Goal: Information Seeking & Learning: Find specific fact

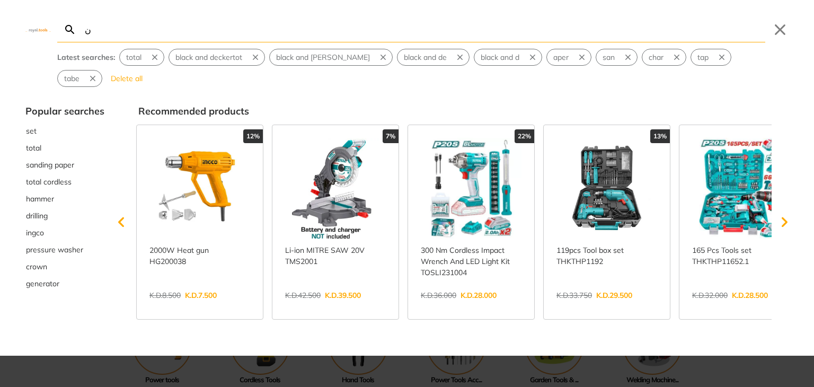
type input "ن"
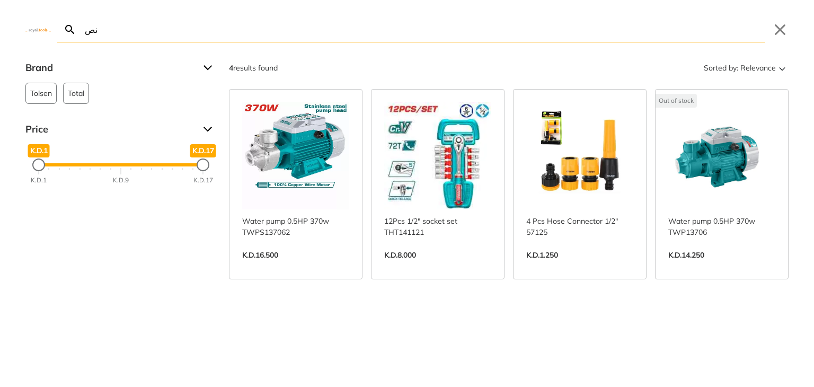
type input "نص"
click at [310, 266] on link "View more →" at bounding box center [295, 266] width 107 height 0
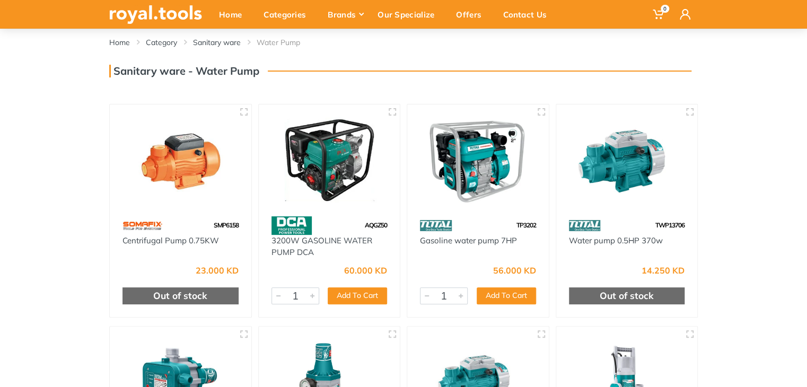
scroll to position [200, 0]
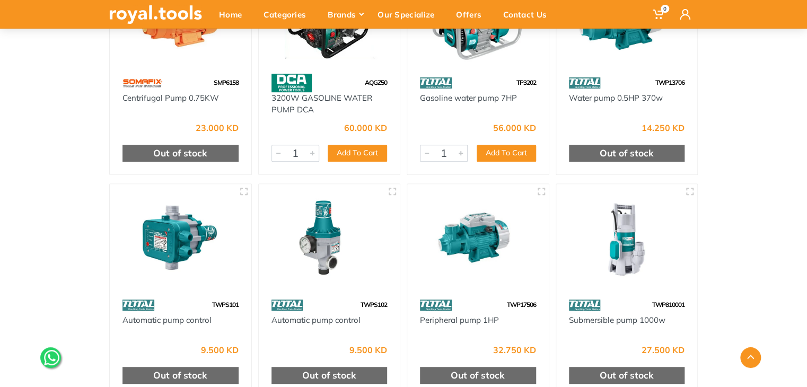
drag, startPoint x: 813, startPoint y: 90, endPoint x: 812, endPoint y: 183, distance: 92.7
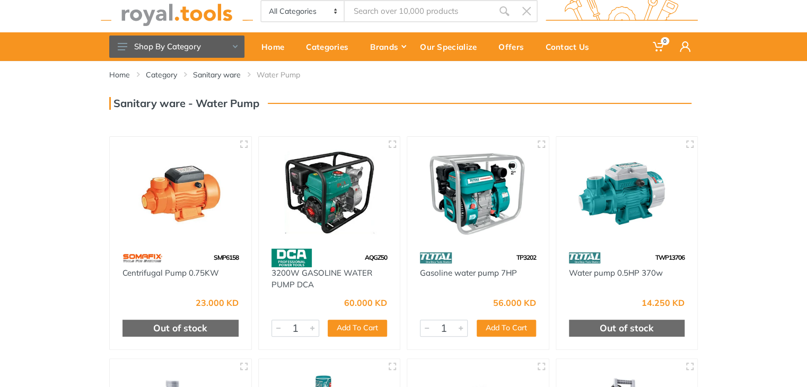
scroll to position [18, 0]
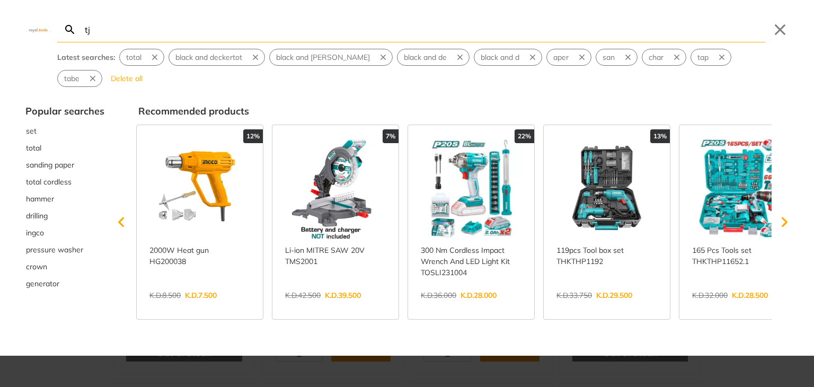
type input "tj"
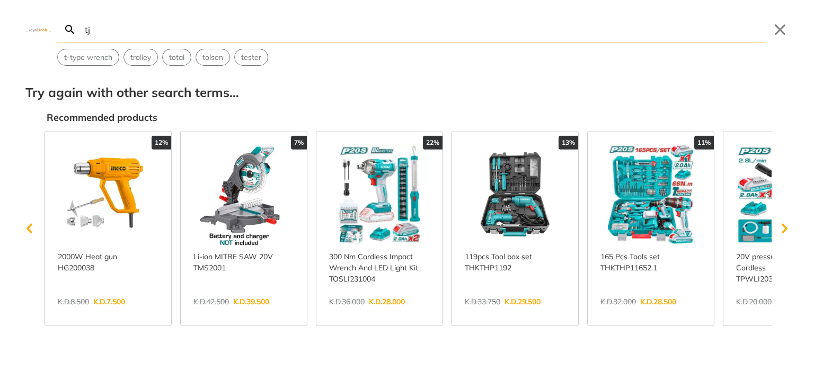
type input "t"
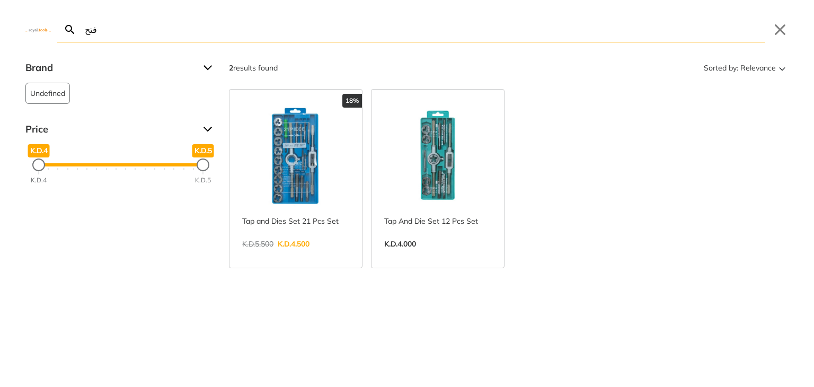
type input "فتح"
click at [289, 255] on link "View more →" at bounding box center [295, 255] width 107 height 0
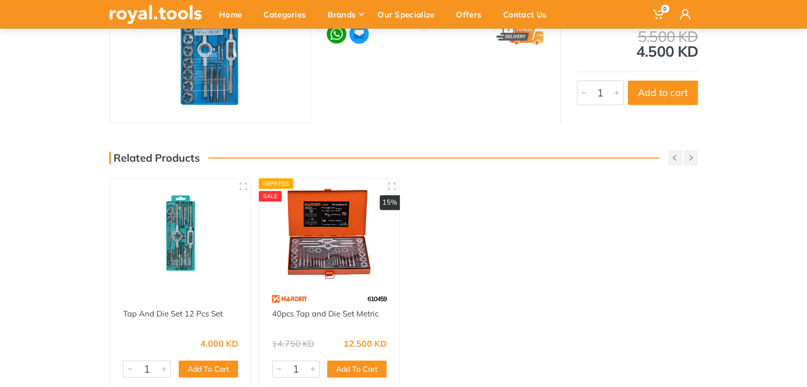
scroll to position [157, 0]
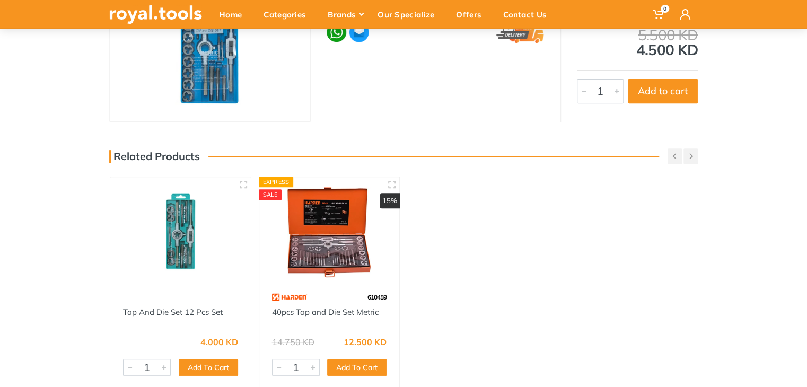
click at [331, 242] on img at bounding box center [329, 232] width 121 height 91
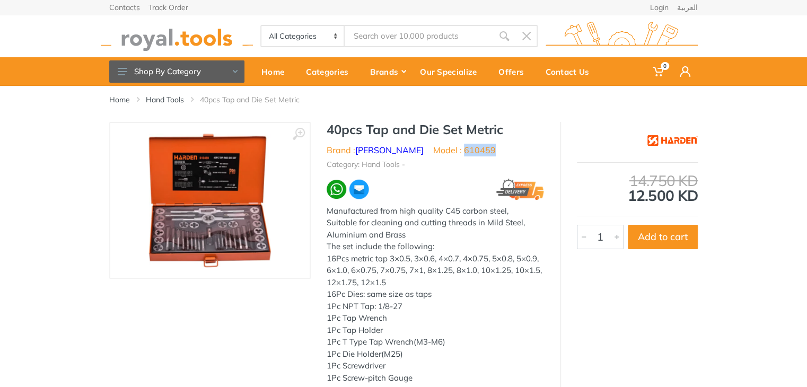
drag, startPoint x: 456, startPoint y: 152, endPoint x: 428, endPoint y: 155, distance: 28.2
click at [433, 155] on li "Model : 610459" at bounding box center [464, 150] width 63 height 13
copy li "610459"
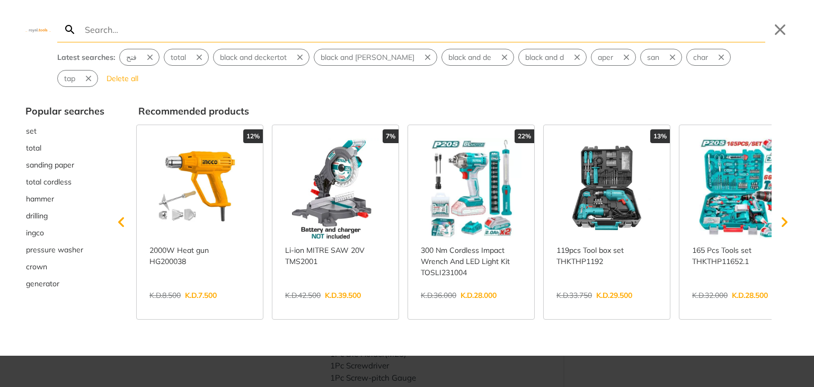
click at [231, 28] on input "Search" at bounding box center [424, 29] width 683 height 25
type input "a"
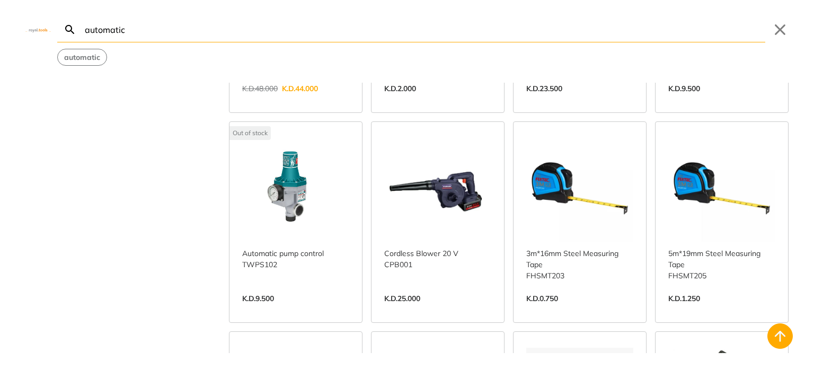
scroll to position [834, 0]
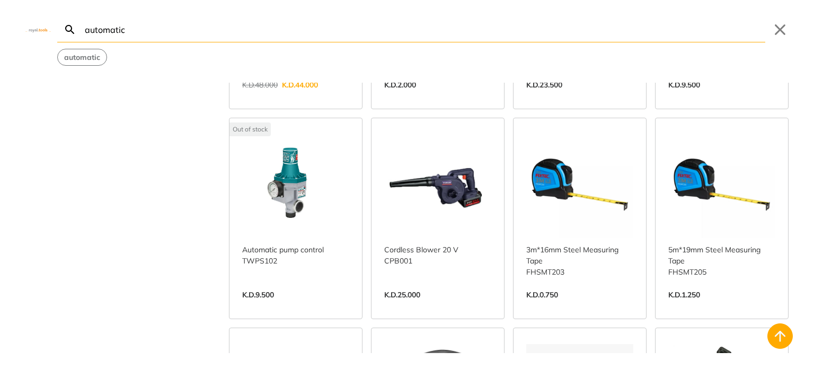
type input "automatic"
click at [304, 306] on link "View more →" at bounding box center [295, 306] width 107 height 0
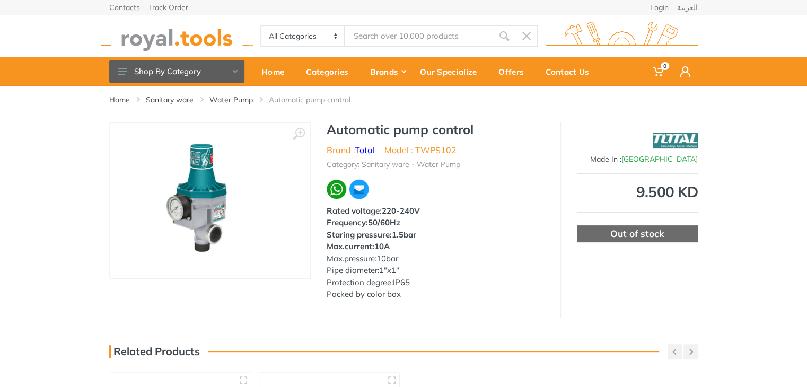
click at [375, 33] on input "Site search" at bounding box center [418, 36] width 148 height 22
paste input "Bolt cutter 42""
type input "Bolt cutter 42""
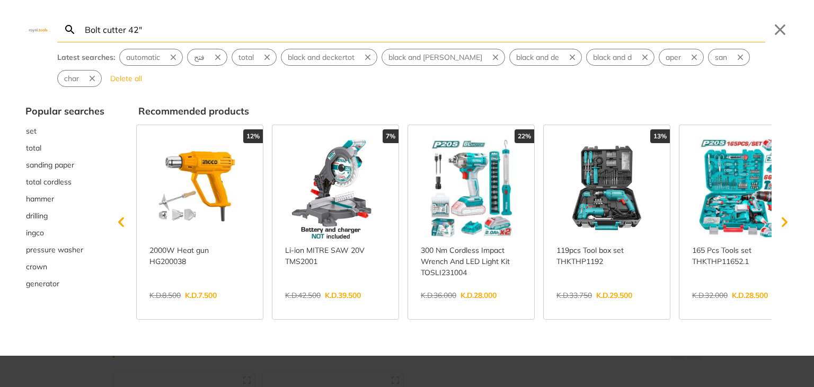
type input "Bolt cutter 42""
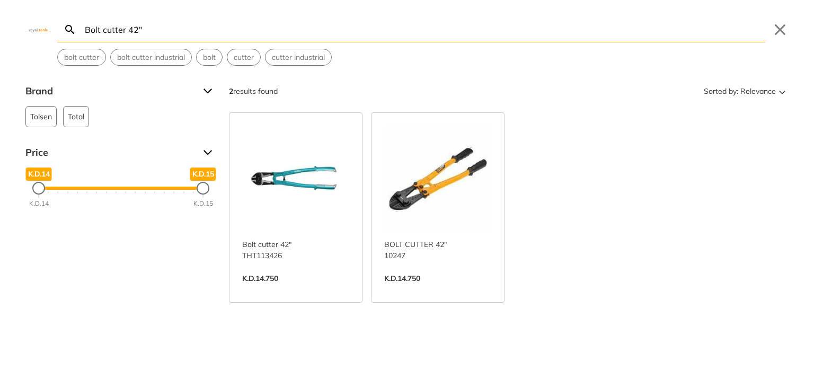
click at [349, 289] on link "View more →" at bounding box center [295, 289] width 107 height 0
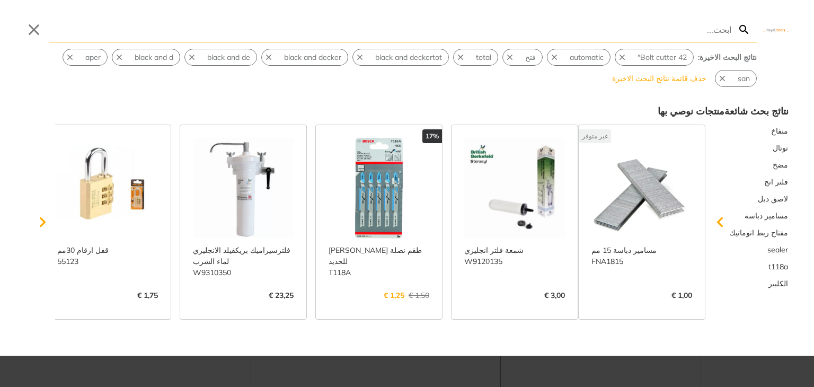
click at [220, 30] on input "Search" at bounding box center [390, 29] width 683 height 25
type input "s"
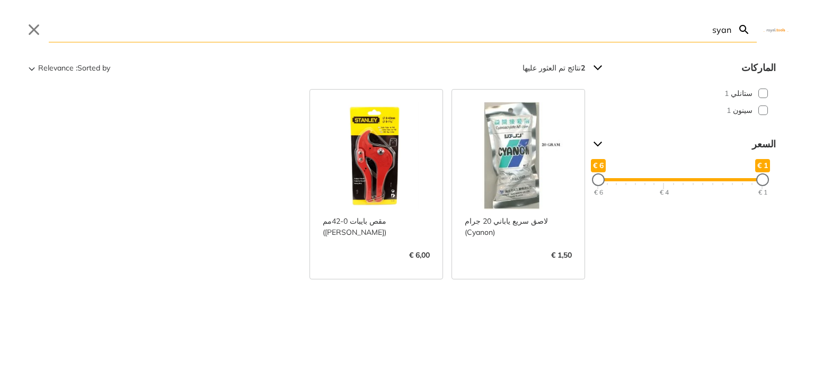
type input "syan"
click at [523, 266] on link "عرض المزيد ->" at bounding box center [518, 266] width 107 height 0
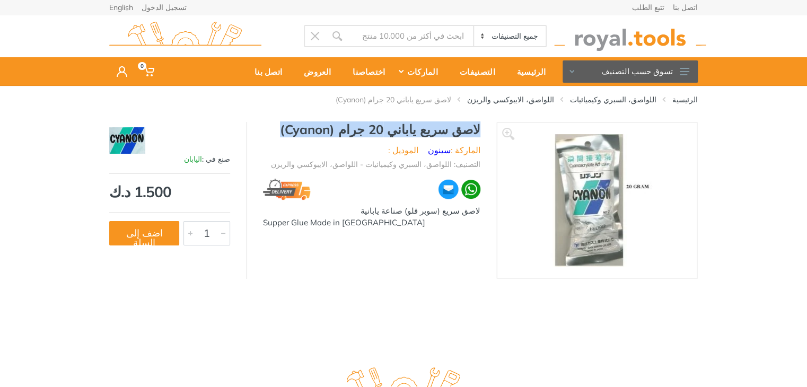
click at [286, 129] on div "لاصق سريع ياباني 20 جرام (Cyanon) الماركة : سينون الموديل : التصنيف: اللواصق، ا…" at bounding box center [371, 178] width 249 height 113
click at [355, 134] on h1 "لاصق سريع ياباني 20 جرام (Cyanon)" at bounding box center [371, 129] width 217 height 15
drag, startPoint x: 352, startPoint y: 129, endPoint x: 309, endPoint y: 132, distance: 42.5
click at [309, 132] on h1 "لاصق سريع ياباني 20 جرام (Cyanon)" at bounding box center [371, 129] width 217 height 15
copy h1 "Cyanon"
